Goal: Check status: Check status

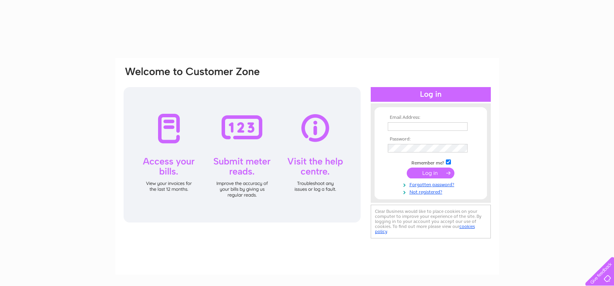
type input "bahitgoclu@outlook.com"
click at [426, 176] on input "submit" at bounding box center [431, 173] width 48 height 11
